Goal: Task Accomplishment & Management: Use online tool/utility

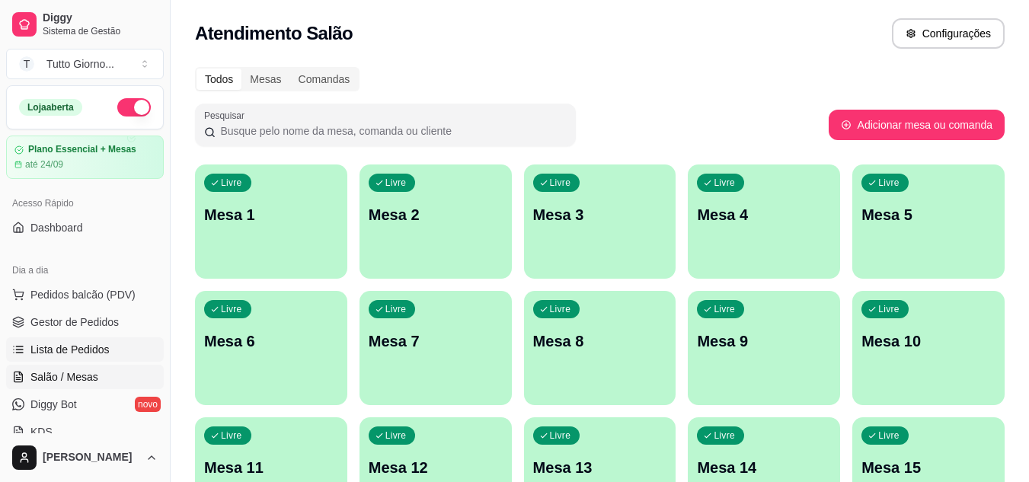
click at [88, 356] on span "Lista de Pedidos" at bounding box center [69, 349] width 79 height 15
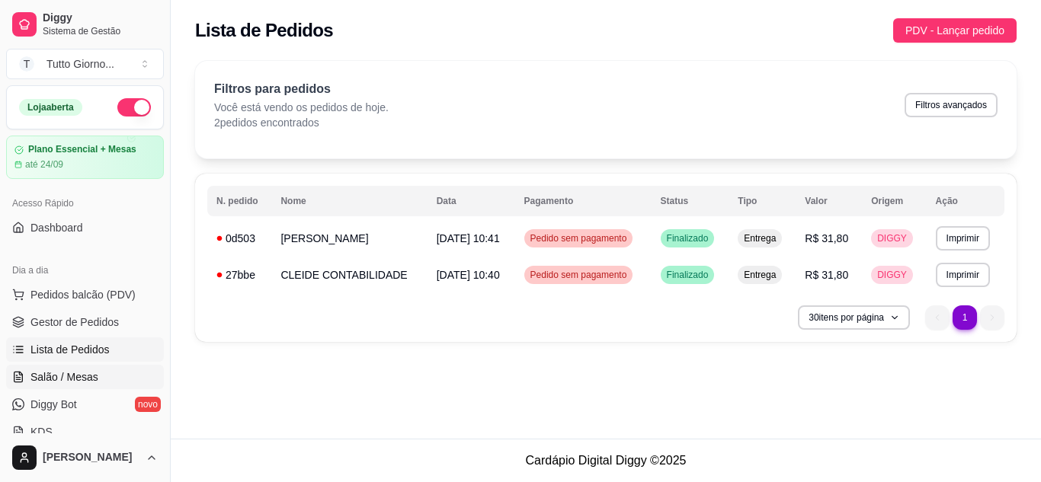
click at [73, 377] on span "Salão / Mesas" at bounding box center [64, 376] width 68 height 15
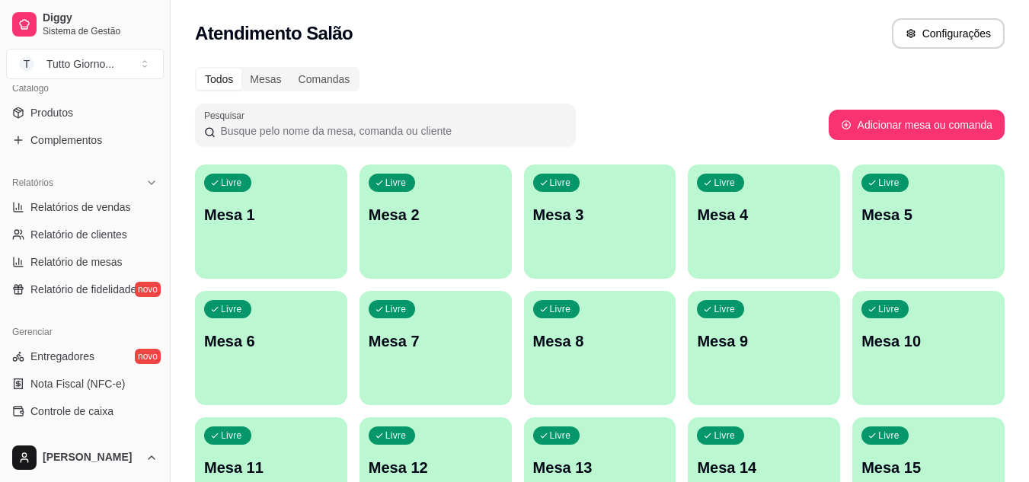
scroll to position [396, 0]
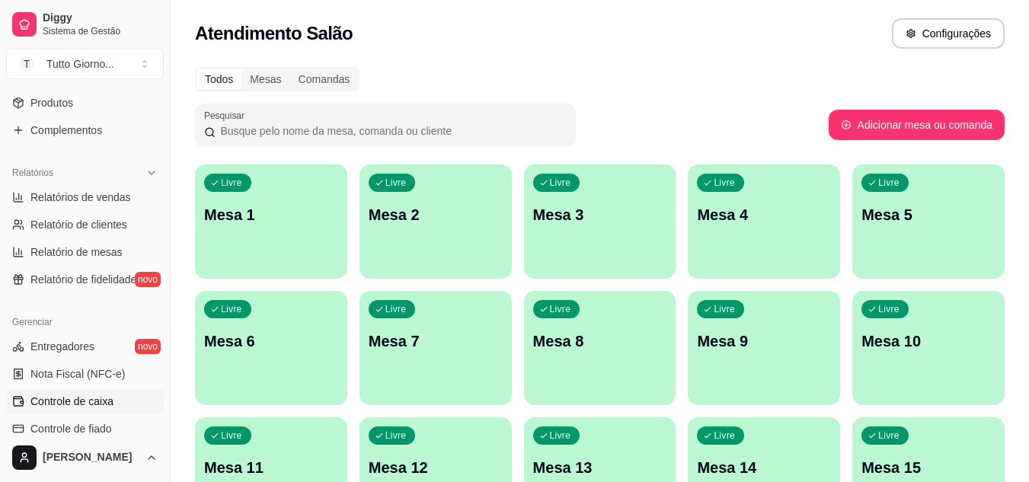
click at [91, 392] on link "Controle de caixa" at bounding box center [85, 401] width 158 height 24
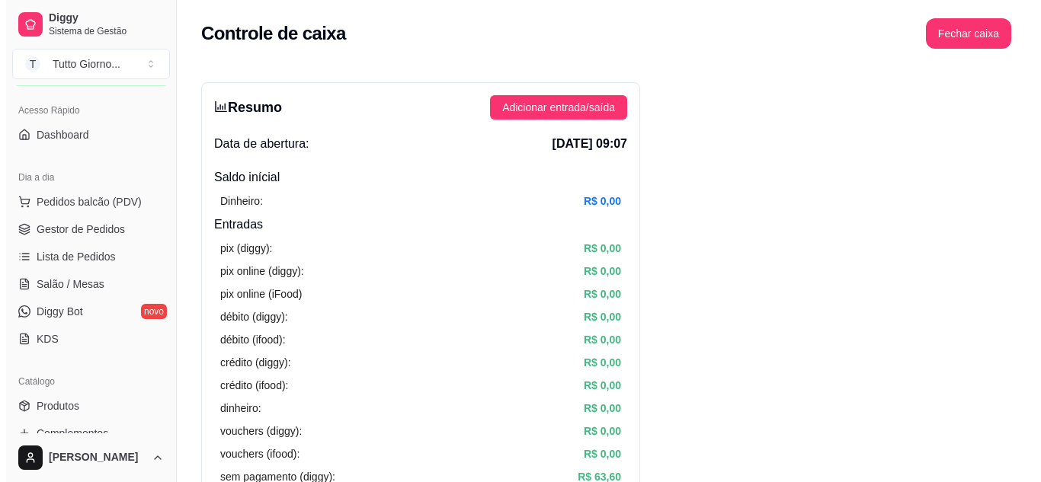
scroll to position [92, 0]
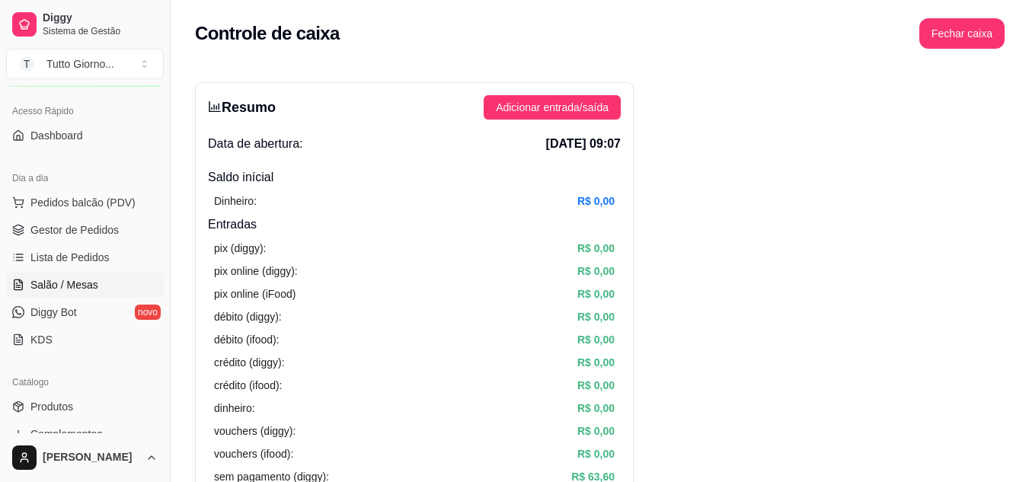
click at [85, 282] on span "Salão / Mesas" at bounding box center [64, 284] width 68 height 15
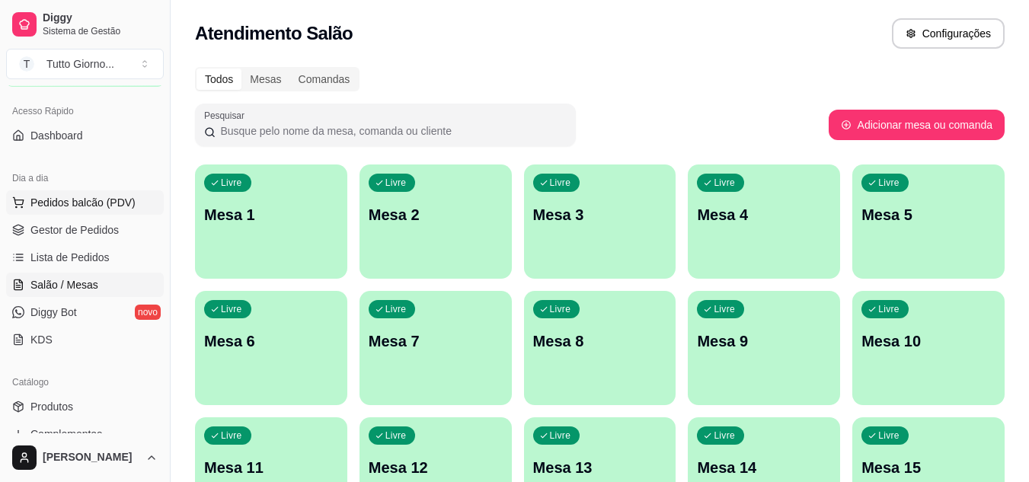
click at [98, 212] on button "Pedidos balcão (PDV)" at bounding box center [85, 202] width 158 height 24
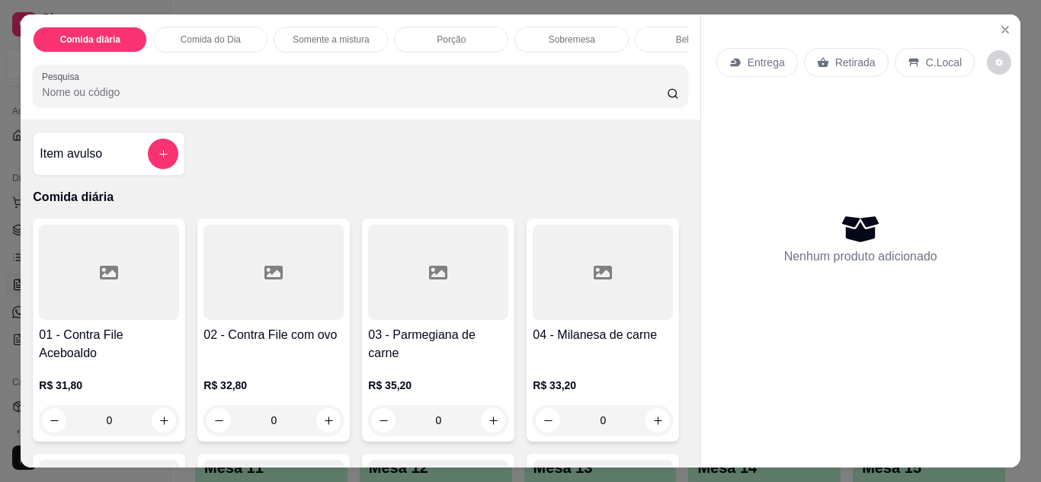
click at [761, 57] on p "Entrega" at bounding box center [765, 62] width 37 height 15
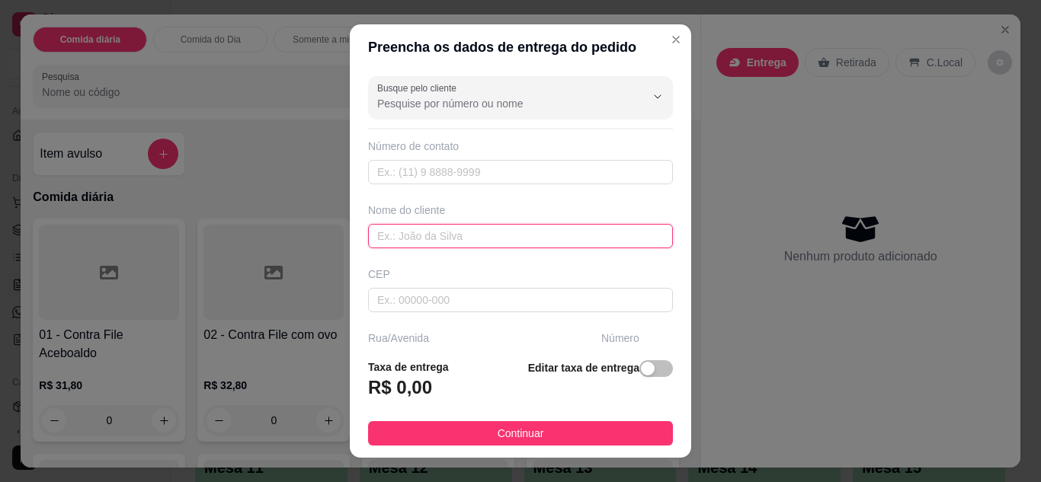
click at [558, 239] on input "text" at bounding box center [520, 236] width 305 height 24
type input "[DEMOGRAPHIC_DATA] FLY"
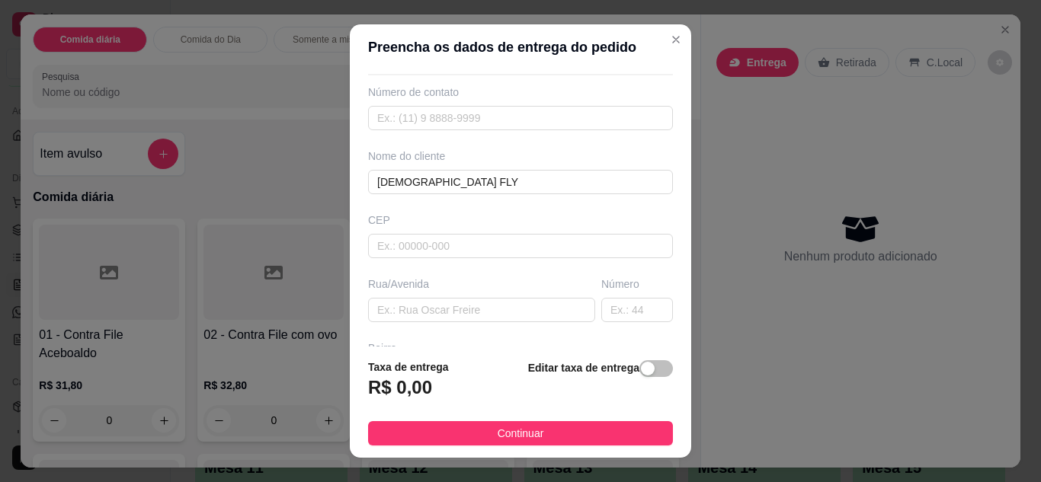
scroll to position [61, 0]
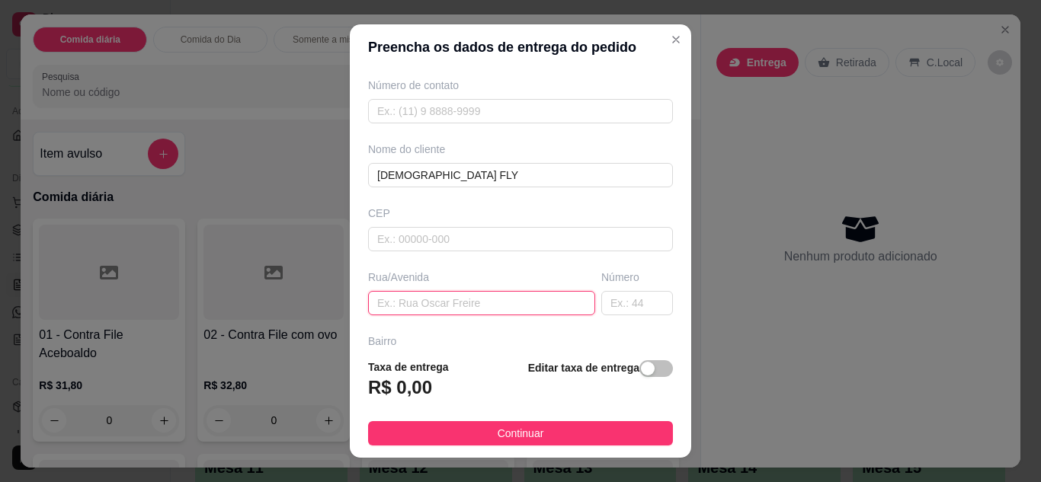
click at [541, 313] on input "text" at bounding box center [481, 303] width 227 height 24
type input "ALMIRANTE [PERSON_NAME]"
click at [601, 299] on input "text" at bounding box center [637, 303] width 72 height 24
type input "294"
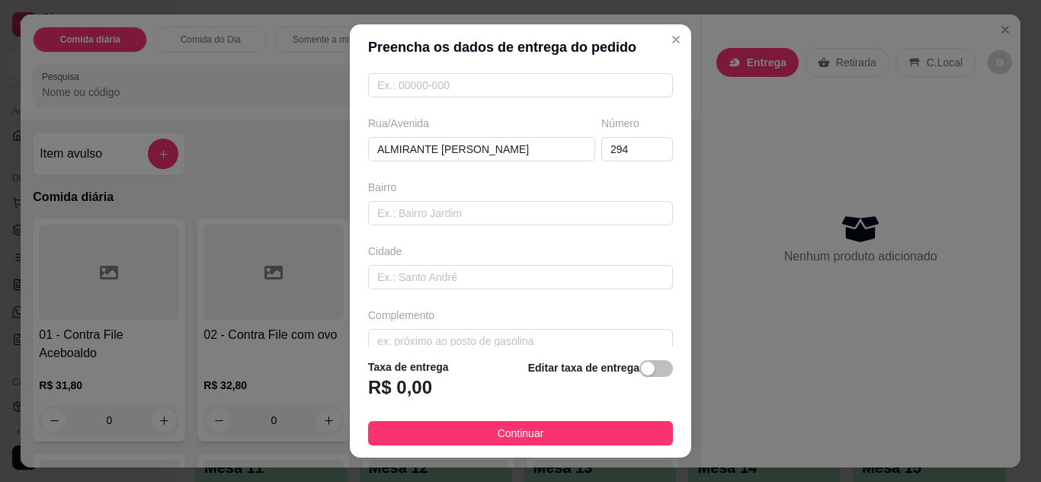
scroll to position [236, 0]
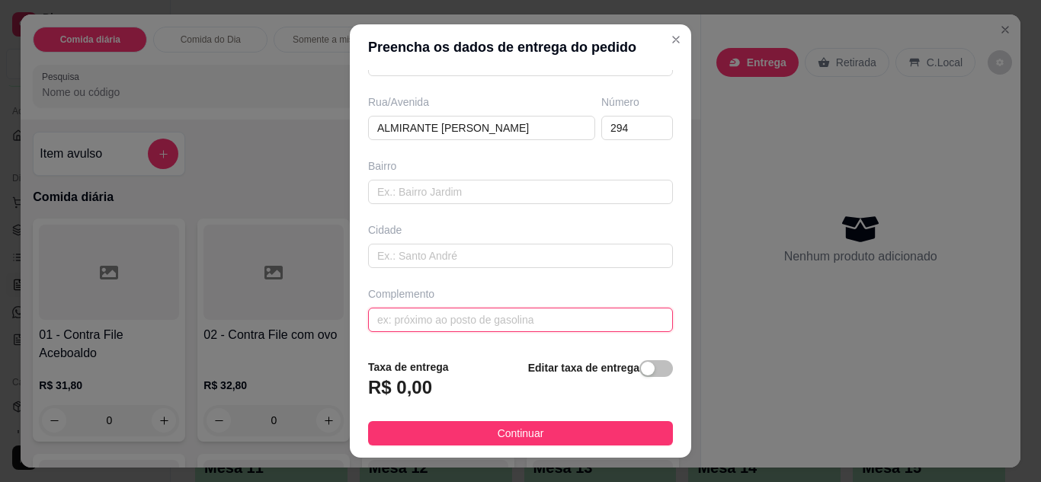
click at [568, 312] on input "text" at bounding box center [520, 320] width 305 height 24
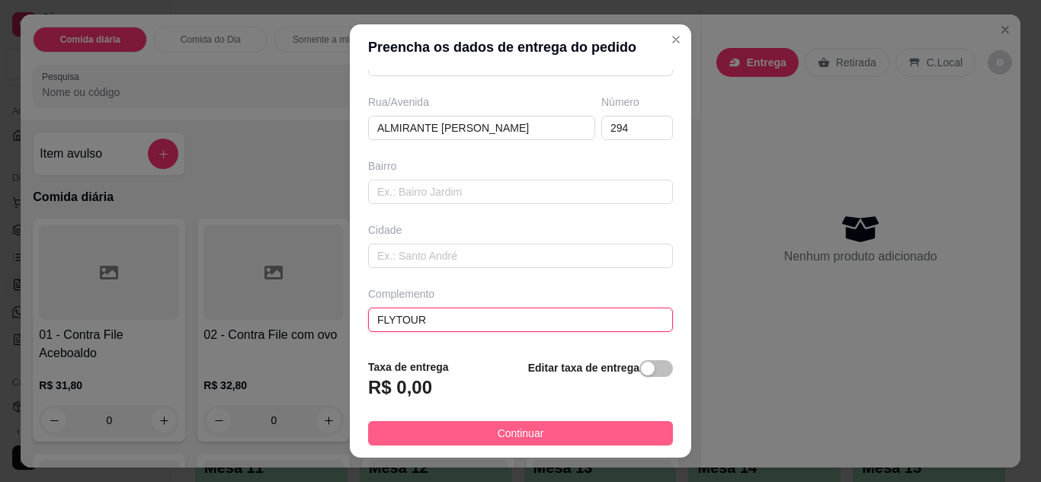
type input "FLYTOUR"
click at [549, 434] on button "Continuar" at bounding box center [520, 433] width 305 height 24
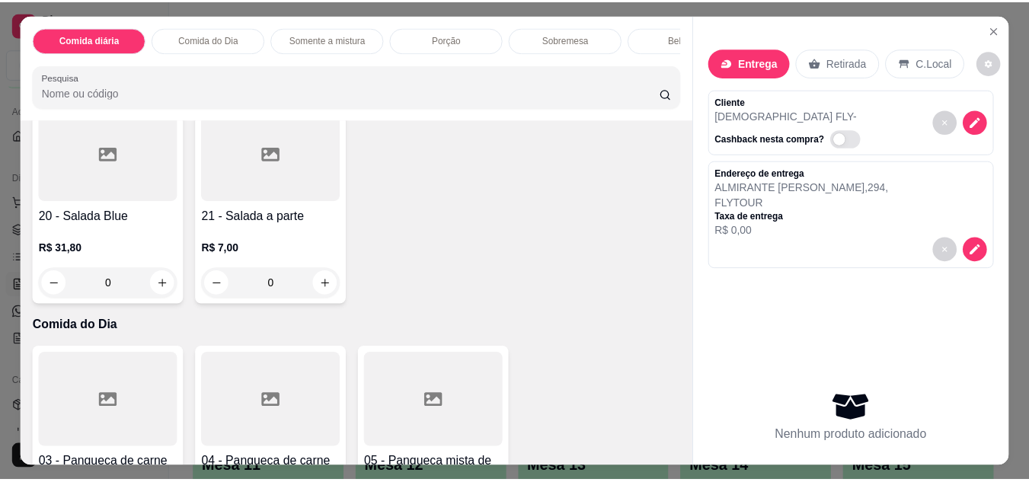
scroll to position [295, 0]
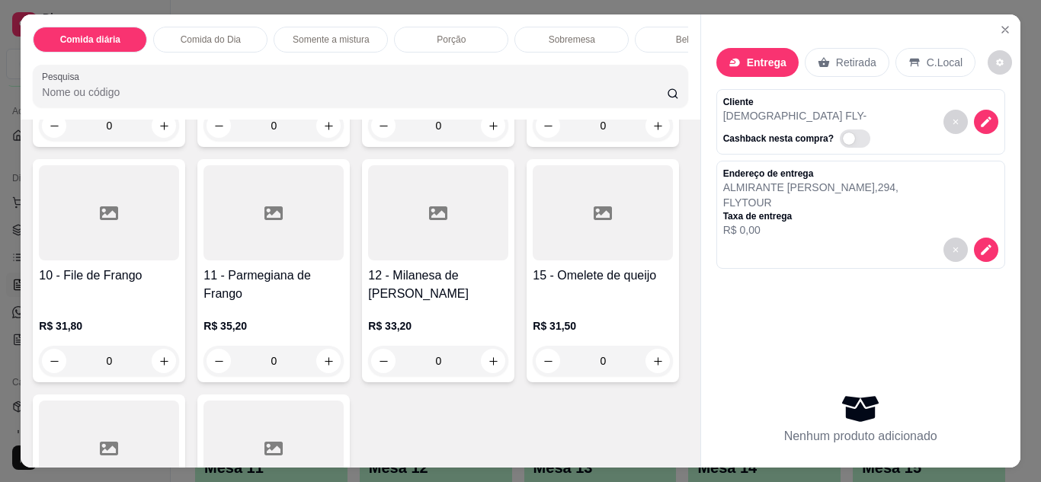
click at [344, 368] on div "0" at bounding box center [273, 361] width 140 height 30
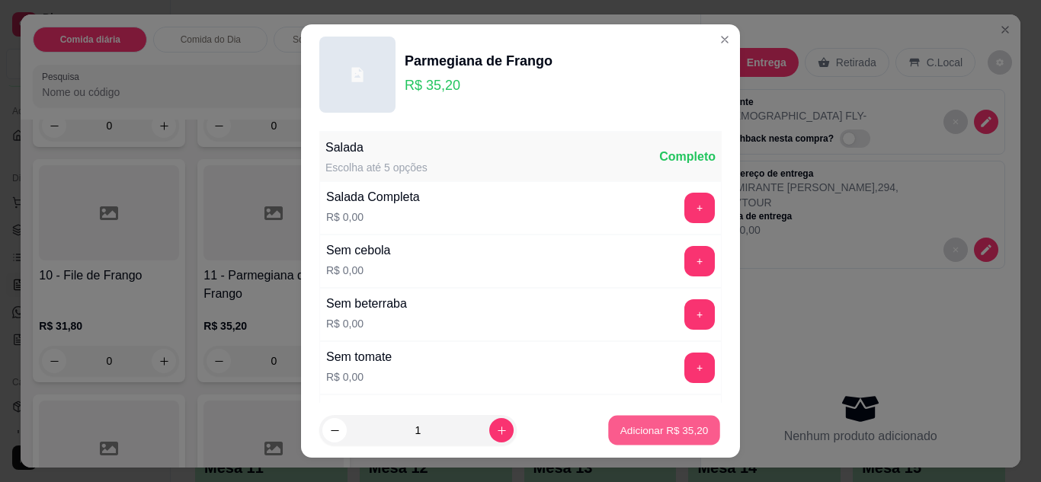
click at [620, 424] on p "Adicionar R$ 35,20" at bounding box center [664, 431] width 88 height 14
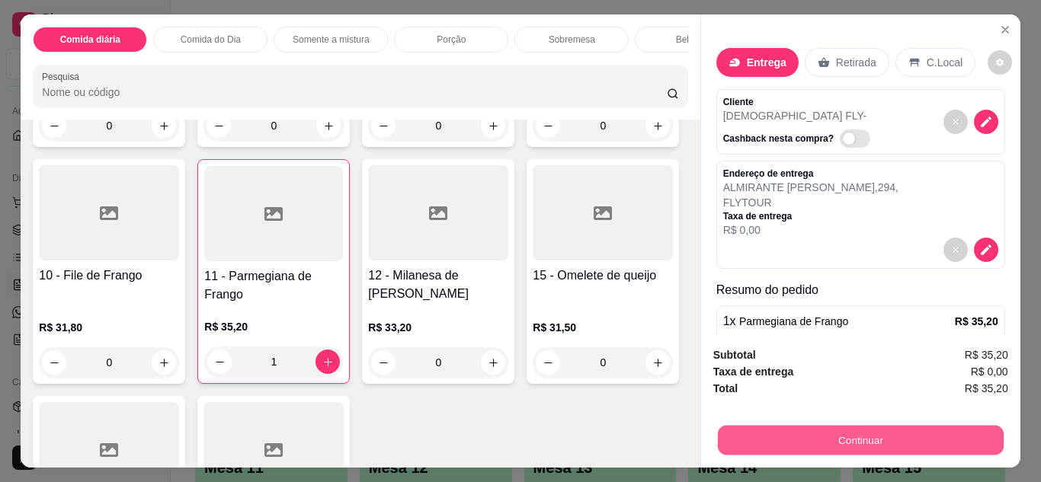
click at [837, 433] on button "Continuar" at bounding box center [860, 441] width 286 height 30
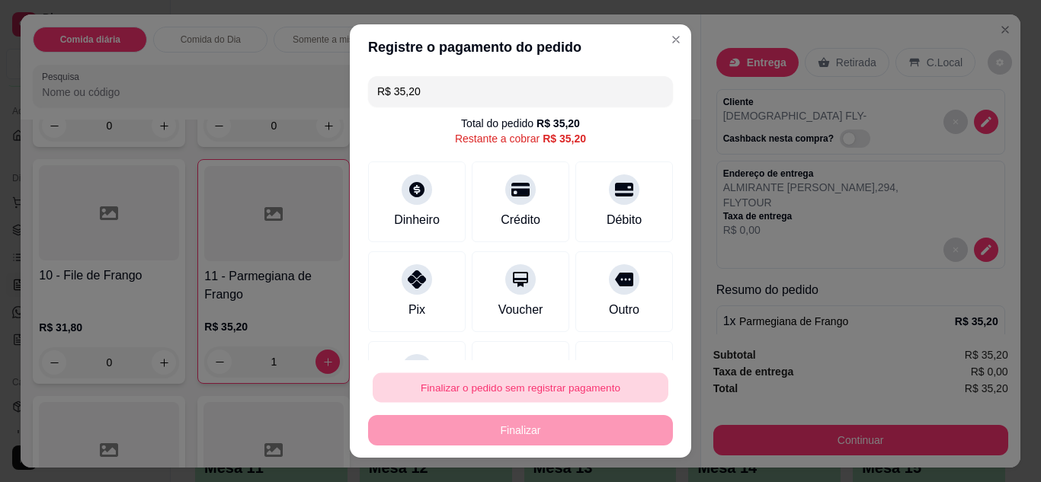
click at [613, 397] on button "Finalizar o pedido sem registrar pagamento" at bounding box center [521, 388] width 296 height 30
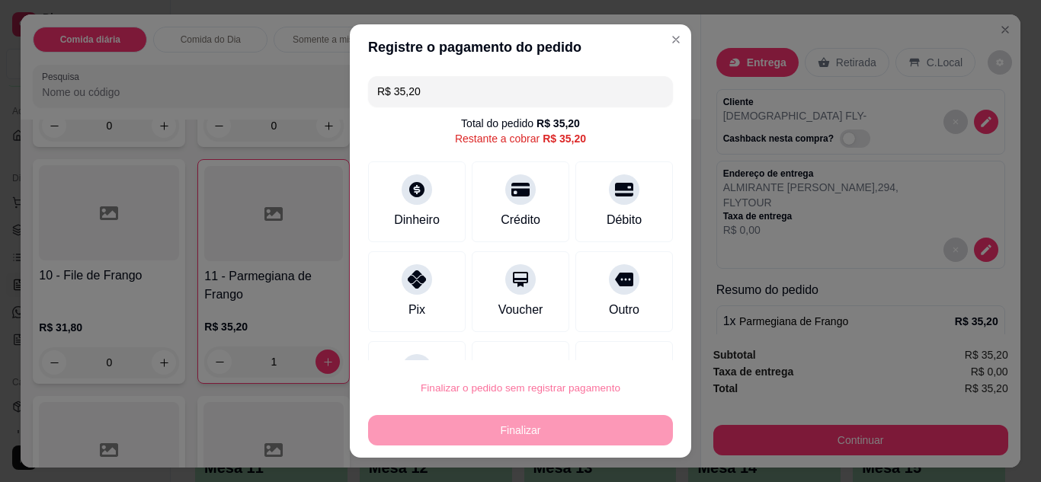
click at [612, 343] on button "Confirmar" at bounding box center [607, 345] width 56 height 24
type input "0"
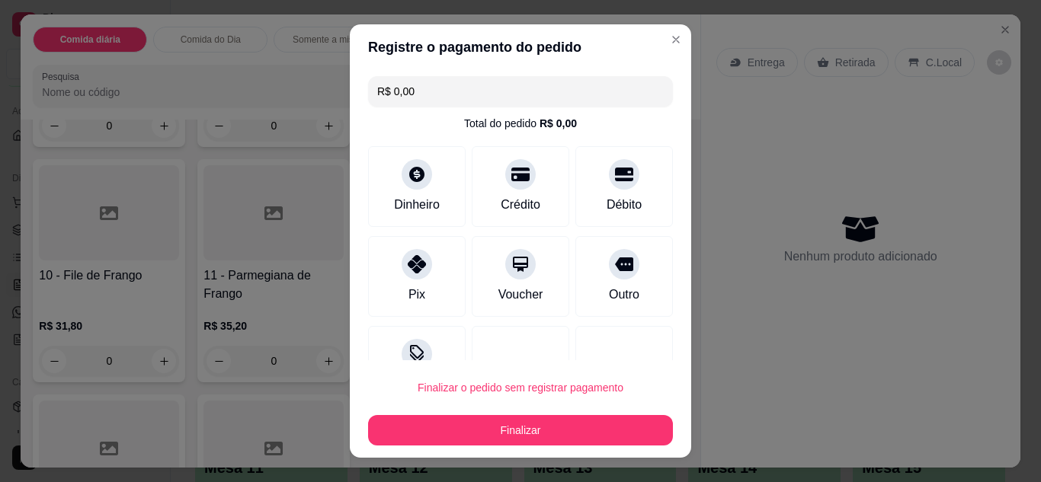
type input "R$ 0,00"
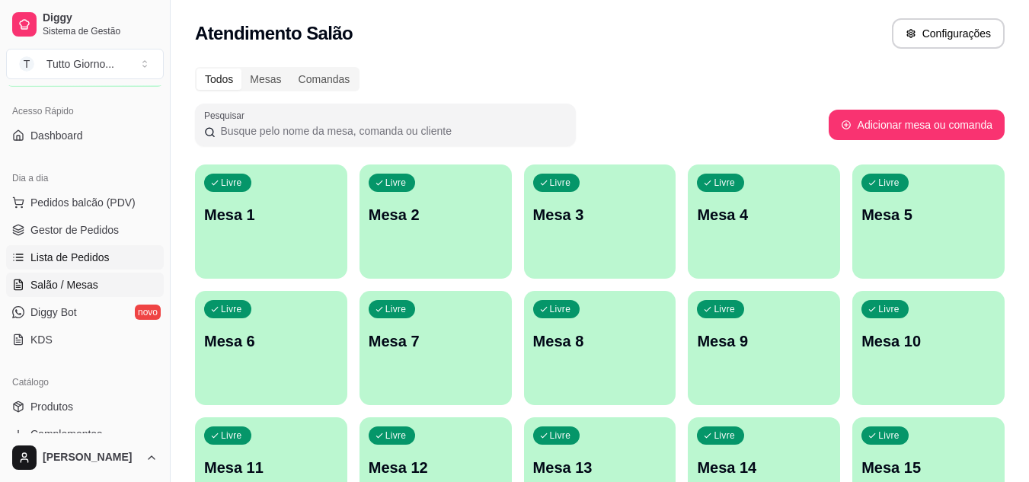
click at [82, 254] on span "Lista de Pedidos" at bounding box center [69, 257] width 79 height 15
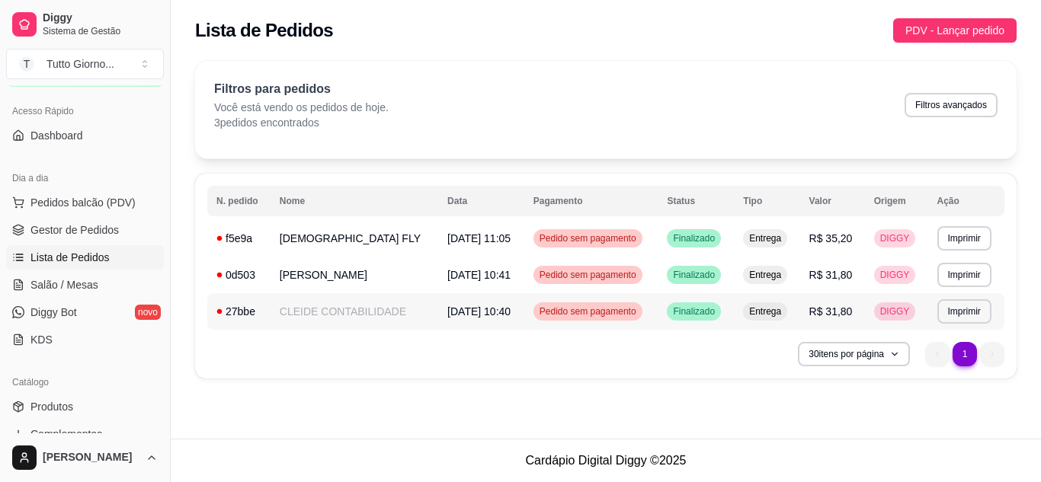
click at [556, 316] on span "Pedido sem pagamento" at bounding box center [587, 311] width 103 height 12
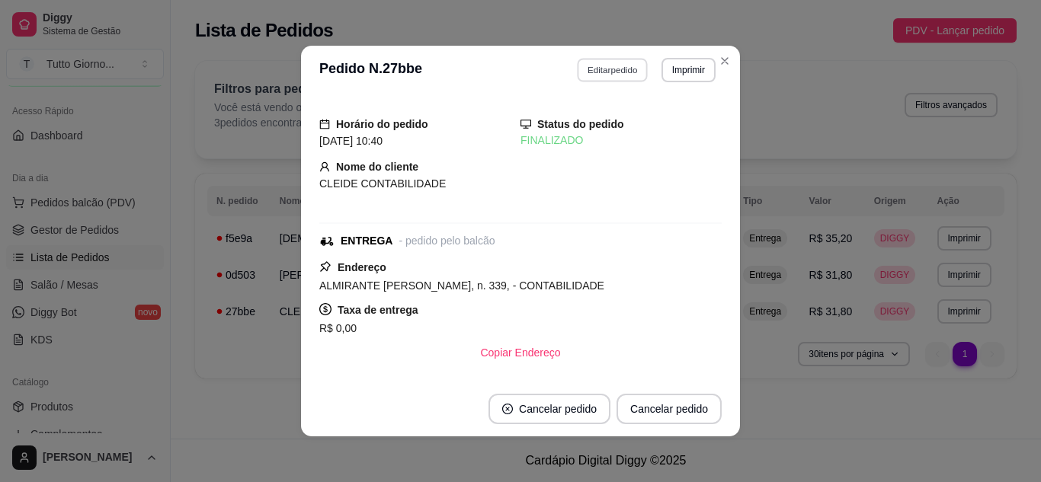
click at [590, 74] on button "Editar pedido" at bounding box center [612, 70] width 71 height 24
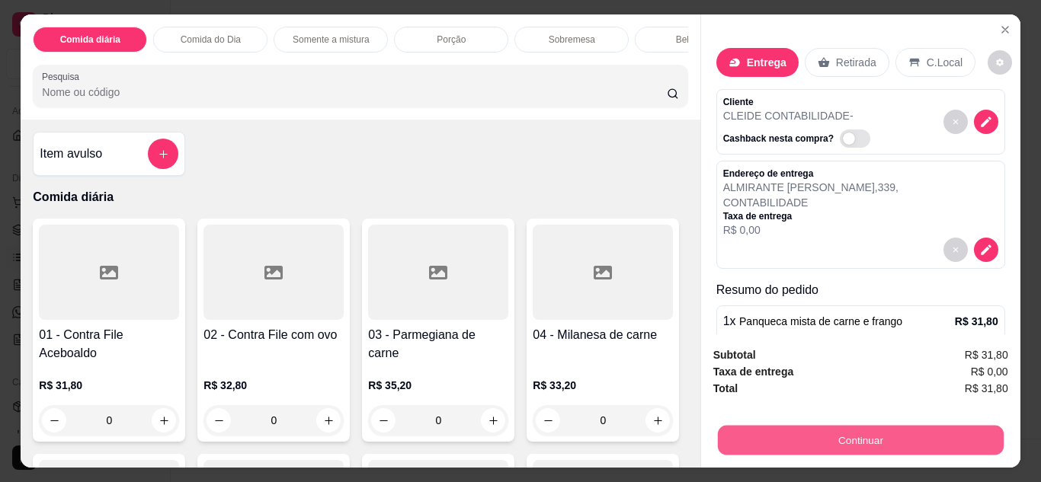
click at [886, 431] on button "Continuar" at bounding box center [860, 441] width 286 height 30
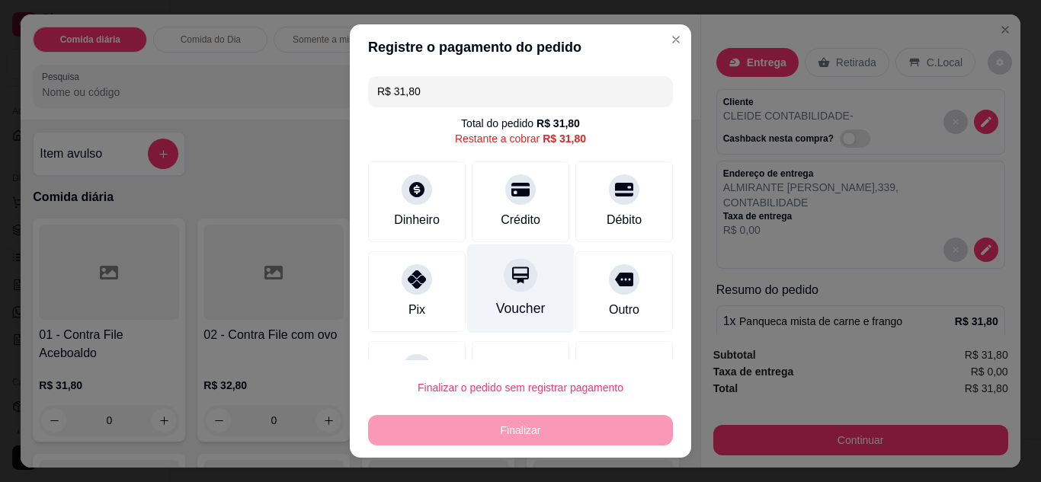
click at [520, 284] on div "Voucher" at bounding box center [520, 288] width 107 height 89
type input "R$ 0,00"
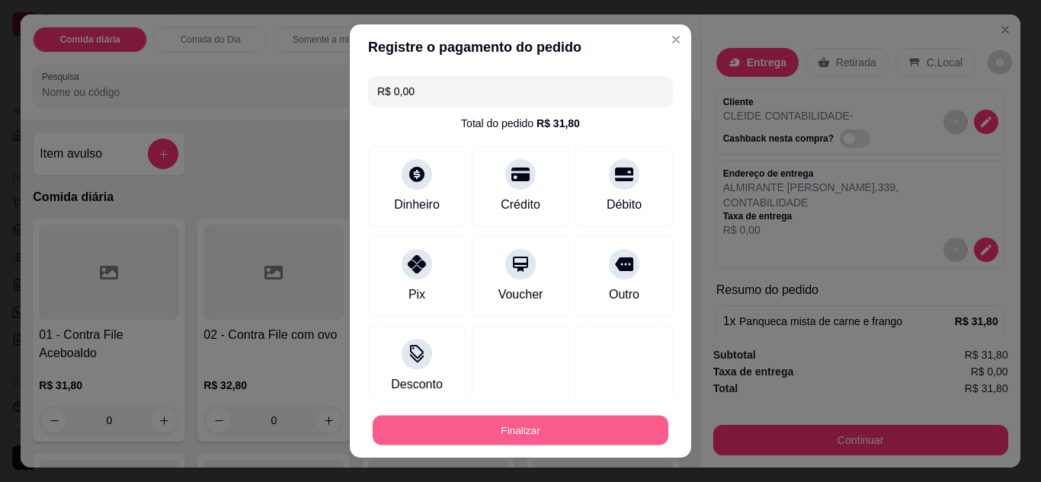
click at [549, 433] on button "Finalizar" at bounding box center [521, 431] width 296 height 30
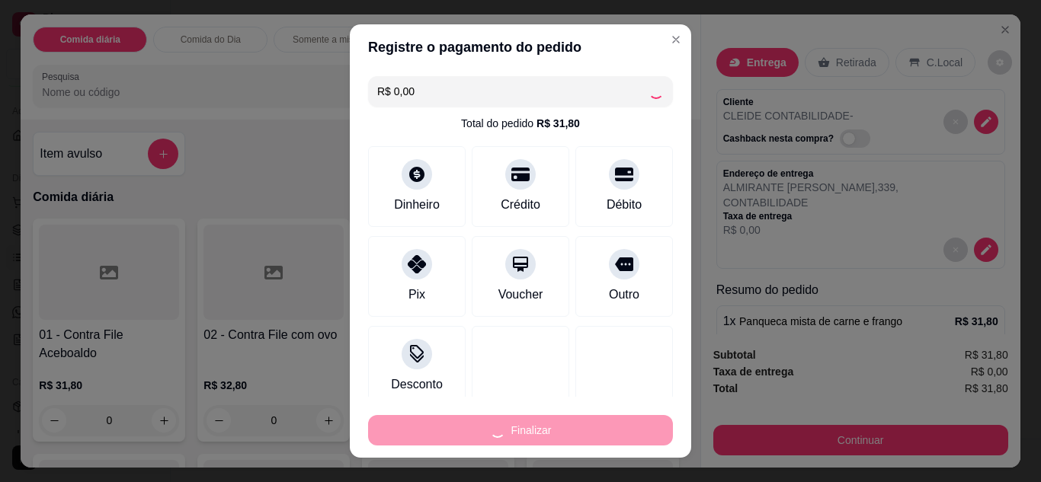
type input "0"
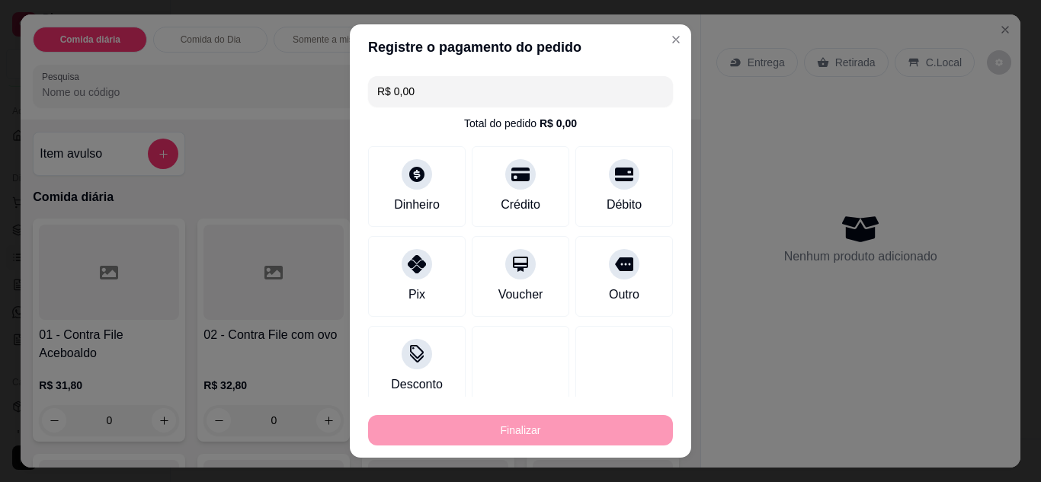
type input "-R$ 31,80"
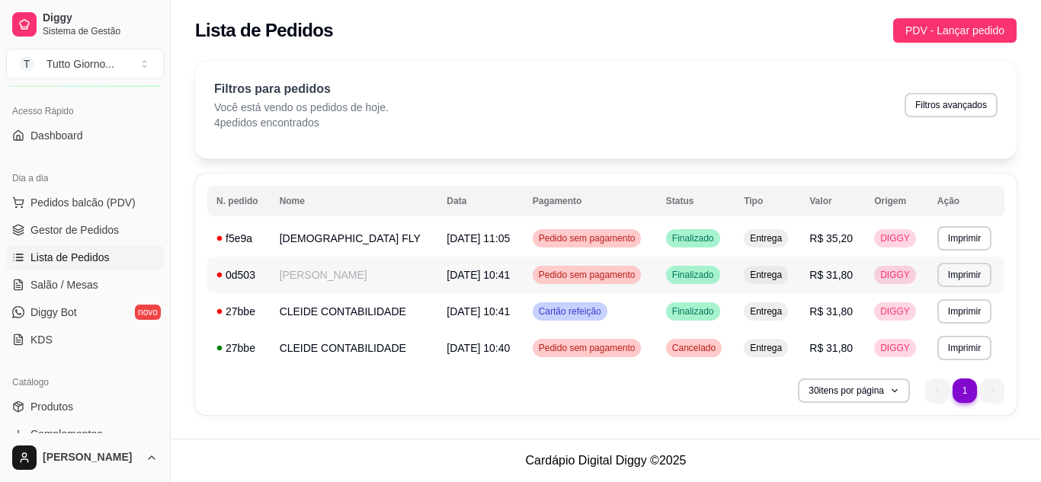
click at [613, 268] on div "Pedido sem pagamento" at bounding box center [586, 275] width 109 height 18
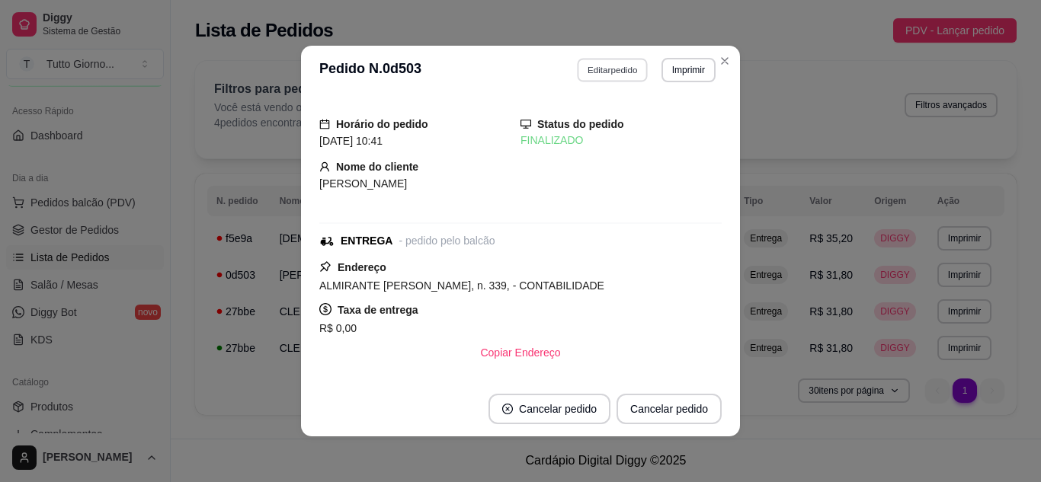
click at [590, 69] on button "Editar pedido" at bounding box center [612, 70] width 71 height 24
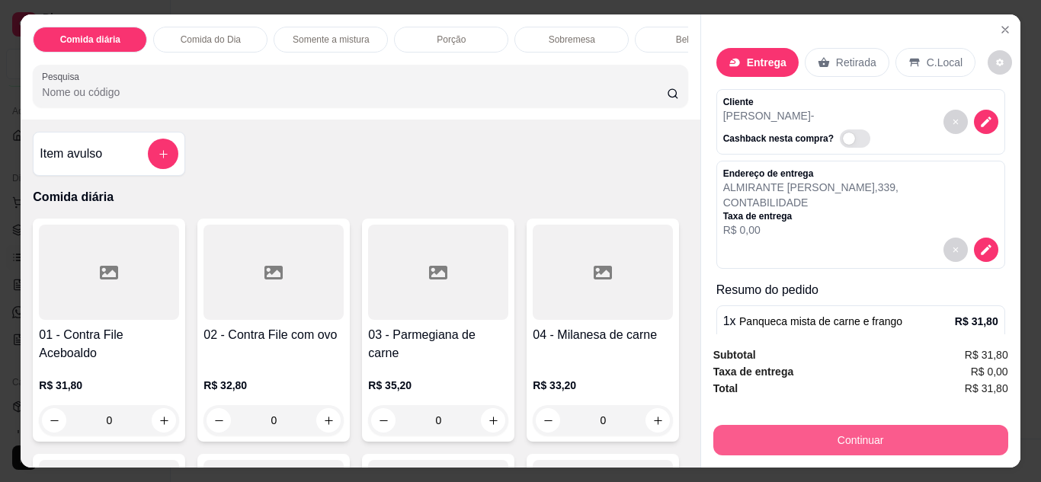
click at [807, 436] on button "Continuar" at bounding box center [860, 440] width 295 height 30
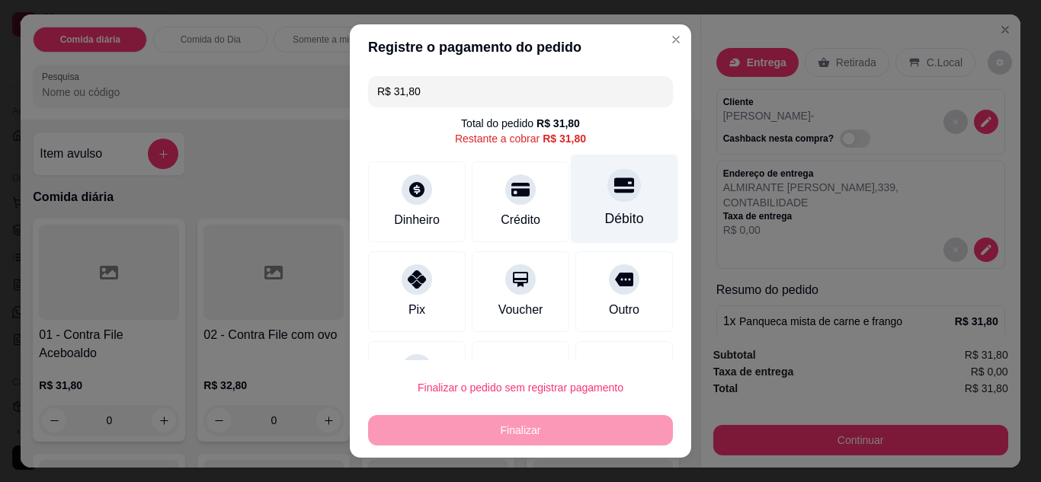
click at [581, 207] on div "Débito" at bounding box center [624, 198] width 107 height 89
type input "R$ 0,00"
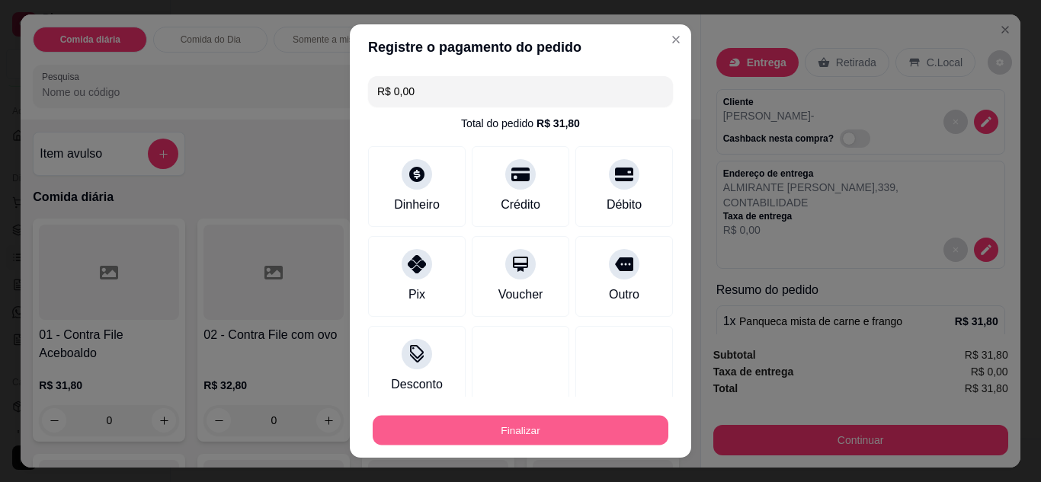
click at [565, 418] on button "Finalizar" at bounding box center [521, 431] width 296 height 30
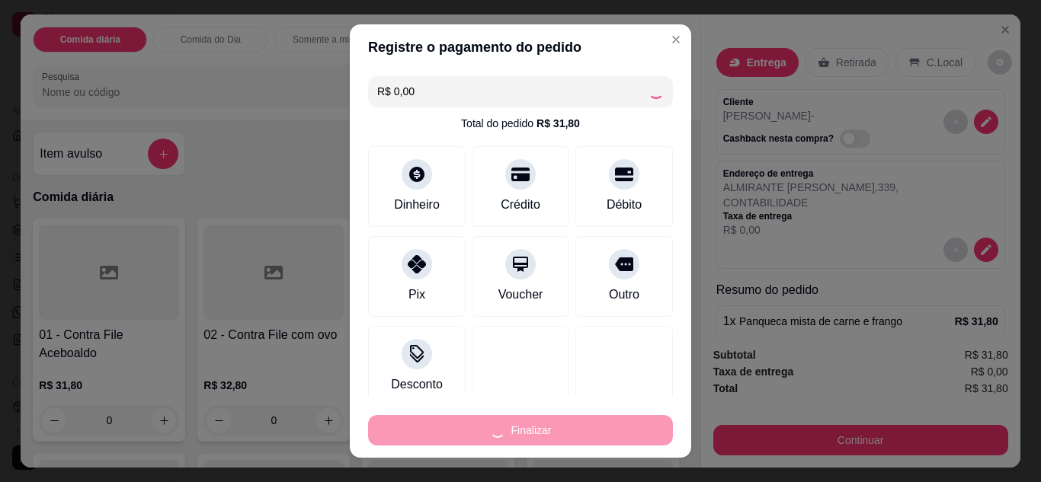
type input "0"
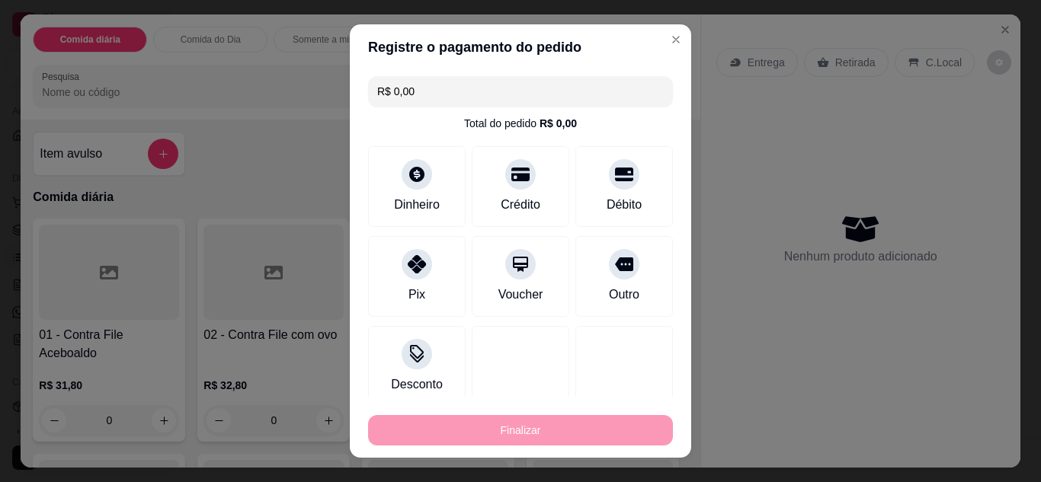
type input "-R$ 31,80"
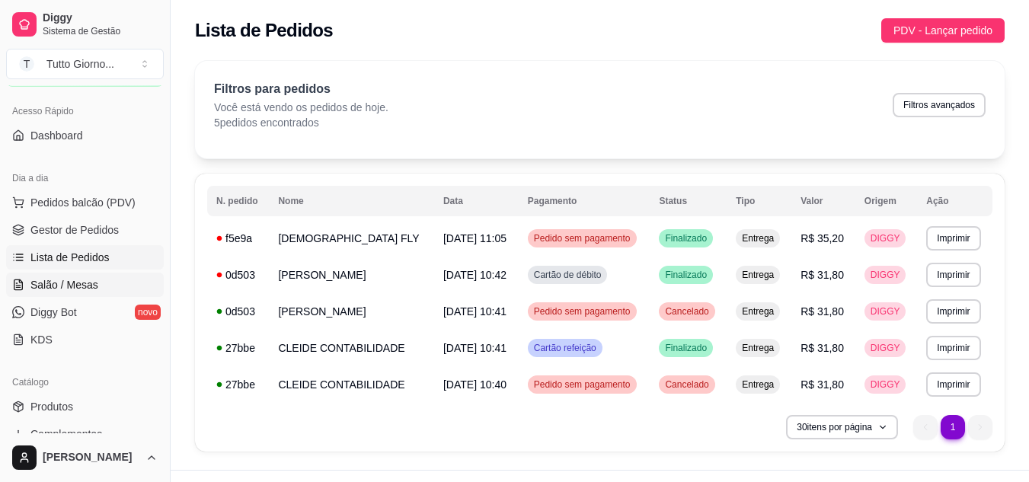
click at [88, 280] on span "Salão / Mesas" at bounding box center [64, 284] width 68 height 15
